Goal: Navigation & Orientation: Find specific page/section

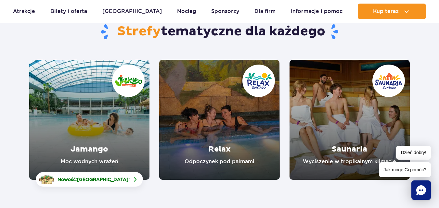
click at [204, 117] on link "Relax" at bounding box center [219, 120] width 120 height 120
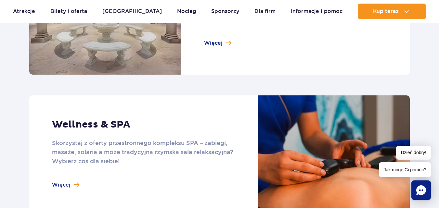
scroll to position [422, 0]
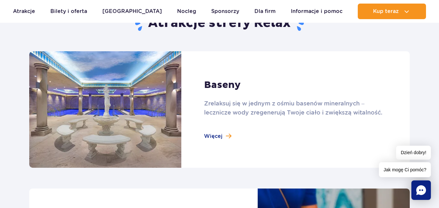
click at [211, 134] on link at bounding box center [219, 109] width 380 height 117
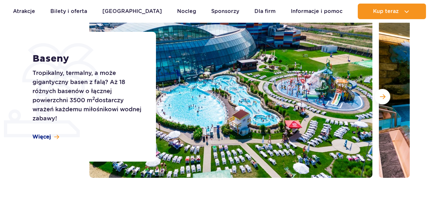
scroll to position [97, 0]
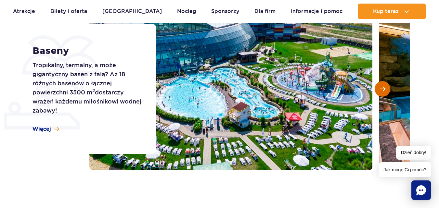
click at [381, 92] on span "Następny slajd" at bounding box center [382, 89] width 6 height 6
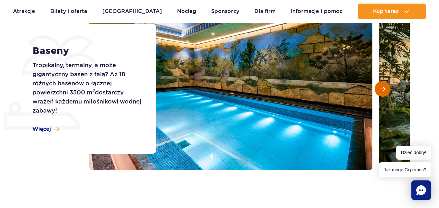
click at [381, 92] on span "Następny slajd" at bounding box center [382, 89] width 6 height 6
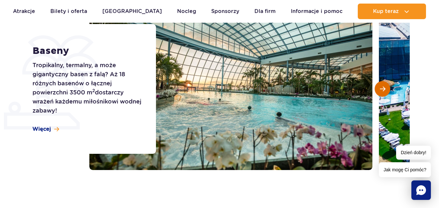
click at [381, 92] on span "Następny slajd" at bounding box center [382, 89] width 6 height 6
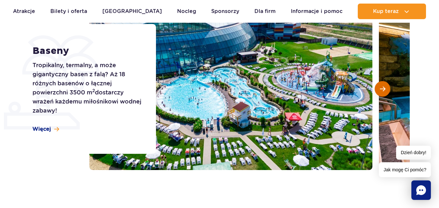
click at [381, 92] on span "Następny slajd" at bounding box center [382, 89] width 6 height 6
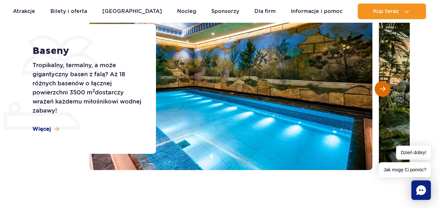
click at [381, 92] on span "Następny slajd" at bounding box center [382, 89] width 6 height 6
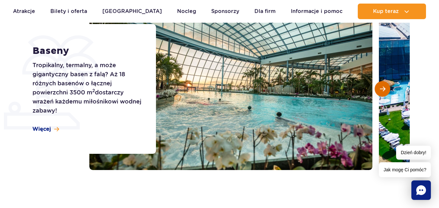
click at [381, 92] on span "Następny slajd" at bounding box center [382, 89] width 6 height 6
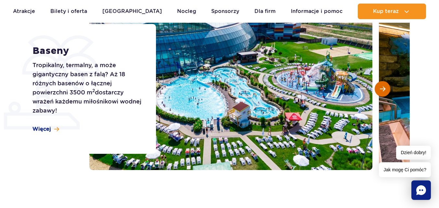
click at [381, 92] on span "Następny slajd" at bounding box center [382, 89] width 6 height 6
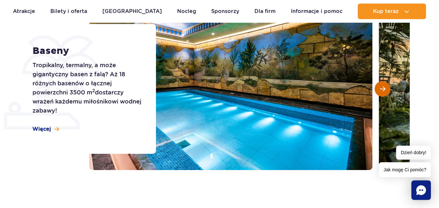
click at [381, 92] on span "Następny slajd" at bounding box center [382, 89] width 6 height 6
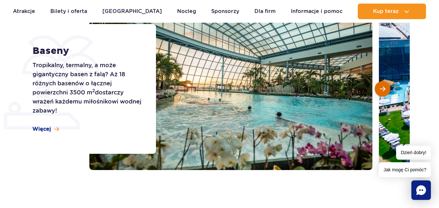
click at [381, 92] on span "Następny slajd" at bounding box center [382, 89] width 6 height 6
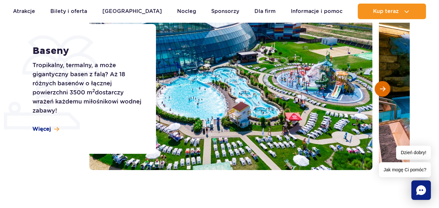
click at [381, 92] on span "Następny slajd" at bounding box center [382, 89] width 6 height 6
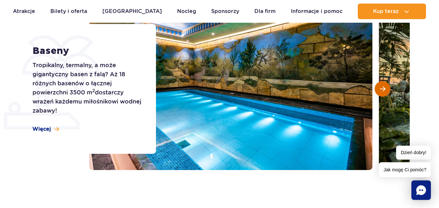
click at [381, 92] on span "Następny slajd" at bounding box center [382, 89] width 6 height 6
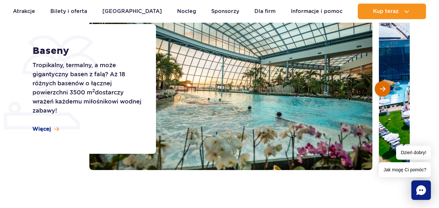
click at [381, 92] on span "Następny slajd" at bounding box center [382, 89] width 6 height 6
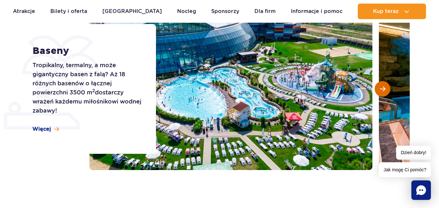
click at [381, 92] on span "Następny slajd" at bounding box center [382, 89] width 6 height 6
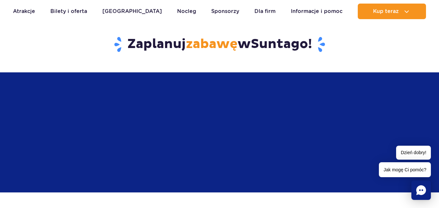
scroll to position [1298, 0]
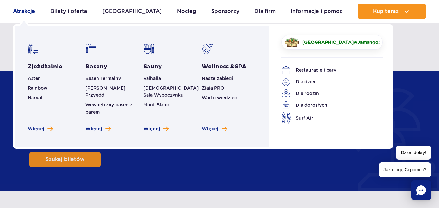
click at [27, 11] on link "Atrakcje" at bounding box center [24, 12] width 22 height 16
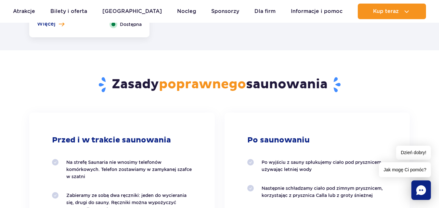
scroll to position [1071, 0]
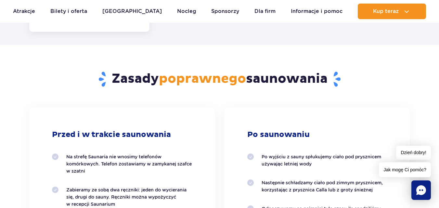
click at [153, 12] on ul "Aktualny ruch w parku Atrakcje Zjeżdżalnie Aster Rainbow Narval Więcej Baseny B…" at bounding box center [219, 12] width 413 height 16
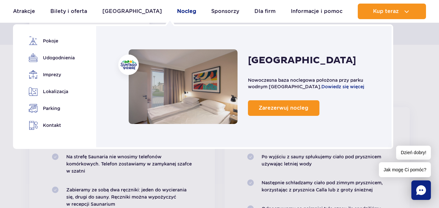
click at [177, 12] on link "Nocleg" at bounding box center [186, 12] width 19 height 16
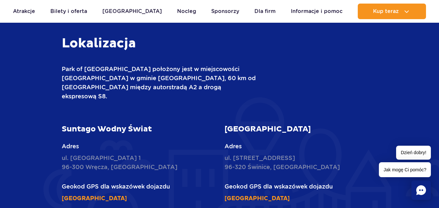
scroll to position [1623, 0]
